Goal: Task Accomplishment & Management: Manage account settings

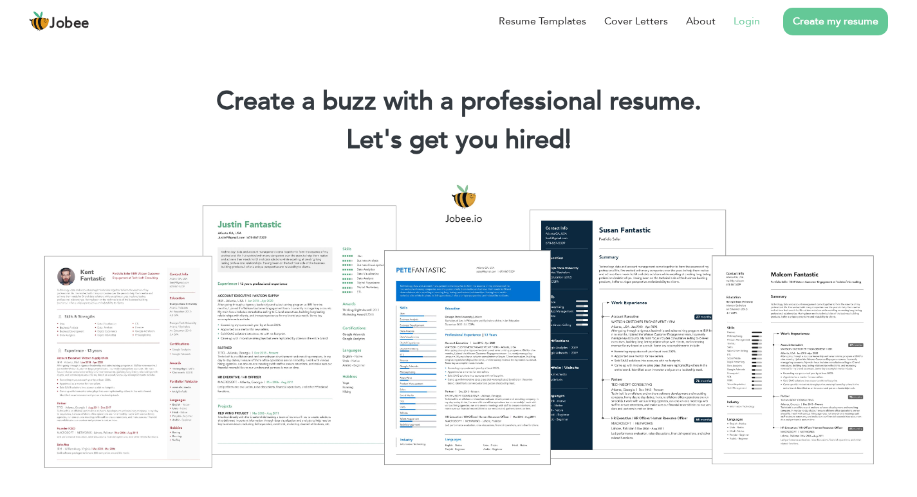
click at [751, 24] on link "Login" at bounding box center [746, 21] width 26 height 15
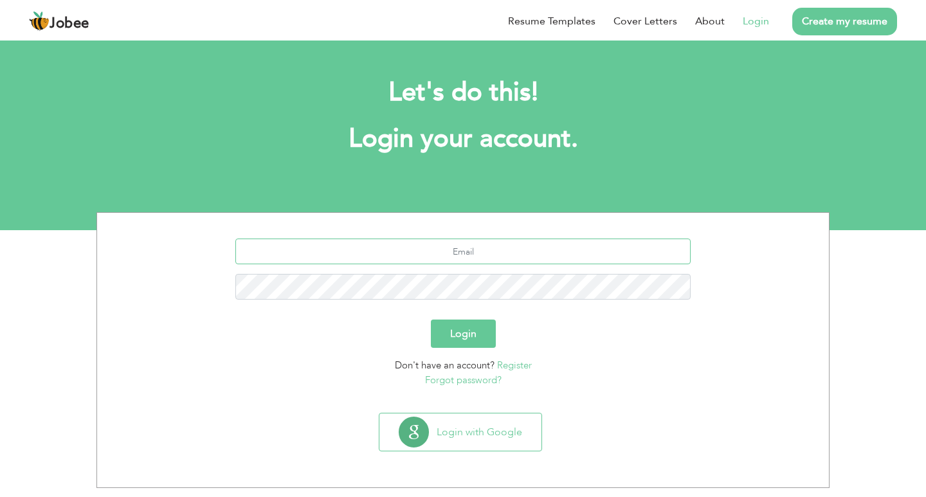
click at [495, 239] on input "text" at bounding box center [463, 252] width 456 height 26
type input "F"
type input "faizkeerio892@gmail.com"
click at [431, 320] on button "Login" at bounding box center [463, 334] width 65 height 28
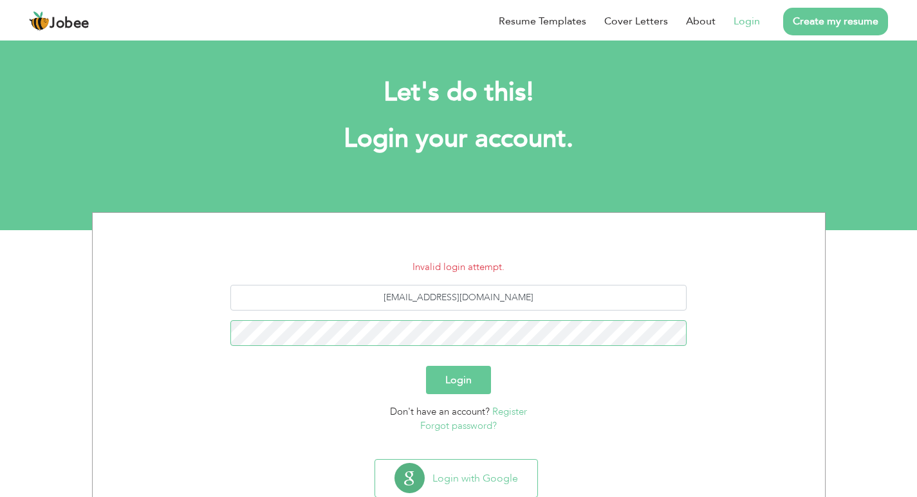
click at [426, 366] on button "Login" at bounding box center [458, 380] width 65 height 28
